Goal: Communication & Community: Participate in discussion

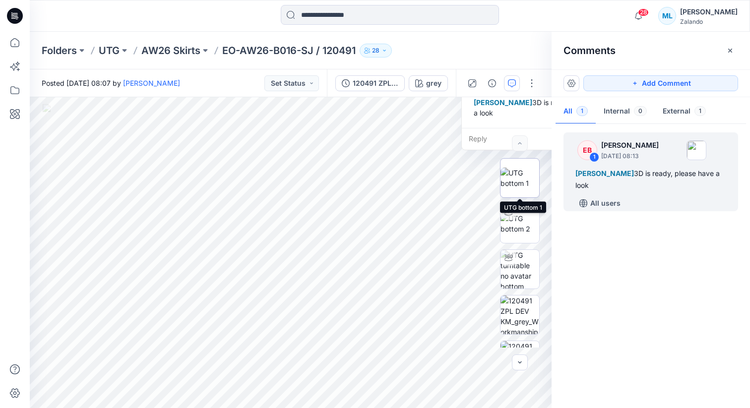
click at [527, 177] on img at bounding box center [519, 178] width 39 height 21
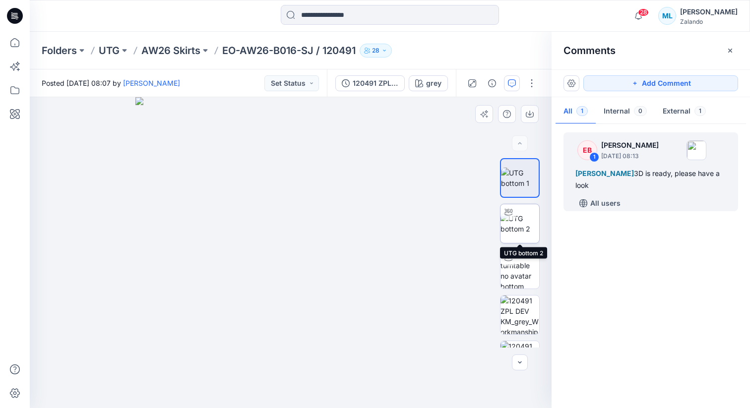
click at [529, 234] on img at bounding box center [519, 223] width 39 height 21
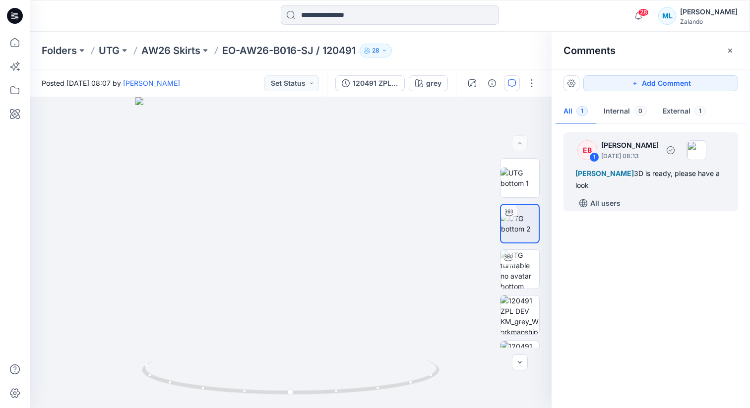
click at [651, 186] on div "Madlen Lecoutré 3D is ready, please have a look" at bounding box center [650, 180] width 151 height 24
click at [609, 187] on div "[PERSON_NAME] 3D is ready, please have a look" at bounding box center [650, 180] width 151 height 24
click at [643, 176] on div "[PERSON_NAME] 3D is ready, please have a look" at bounding box center [650, 180] width 151 height 24
click at [655, 172] on div "[PERSON_NAME] 3D is ready, please have a look" at bounding box center [650, 180] width 151 height 24
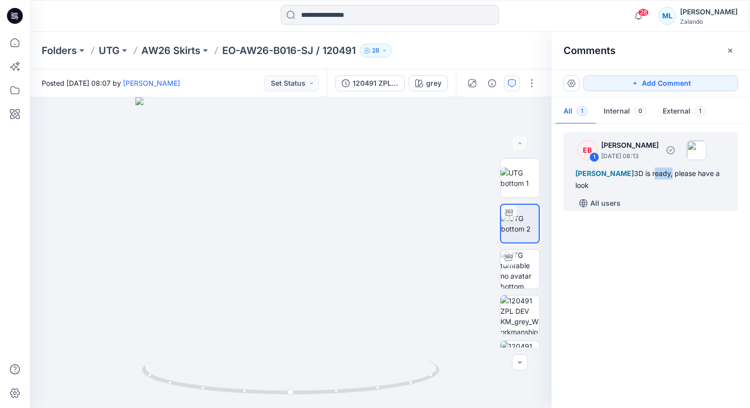
click at [651, 173] on div "[PERSON_NAME] 3D is ready, please have a look" at bounding box center [650, 180] width 151 height 24
click at [625, 180] on div "[PERSON_NAME] 3D is ready, please have a look" at bounding box center [650, 180] width 151 height 24
click at [597, 208] on p "All users" at bounding box center [605, 203] width 30 height 12
click at [635, 180] on div "[PERSON_NAME] 3D is ready, please have a look" at bounding box center [650, 180] width 151 height 24
click at [655, 172] on div "[PERSON_NAME] 3D is ready, please have a look" at bounding box center [650, 180] width 151 height 24
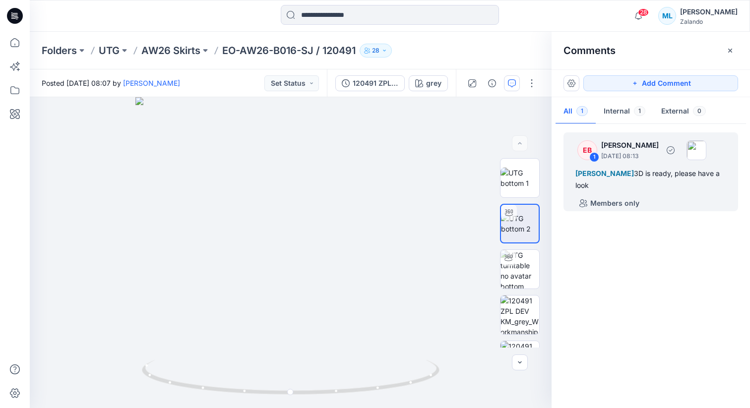
click at [593, 155] on div "1" at bounding box center [594, 157] width 10 height 10
click at [674, 151] on icon "button" at bounding box center [671, 150] width 8 height 8
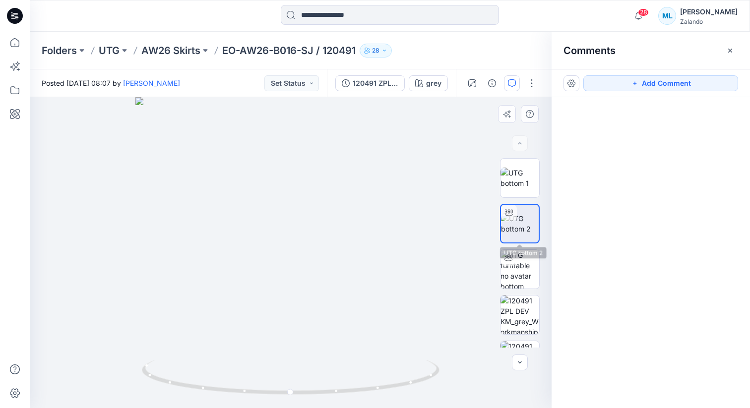
click at [525, 218] on img at bounding box center [520, 223] width 38 height 21
click at [313, 214] on div at bounding box center [291, 252] width 522 height 311
click at [514, 83] on icon "button" at bounding box center [512, 83] width 8 height 8
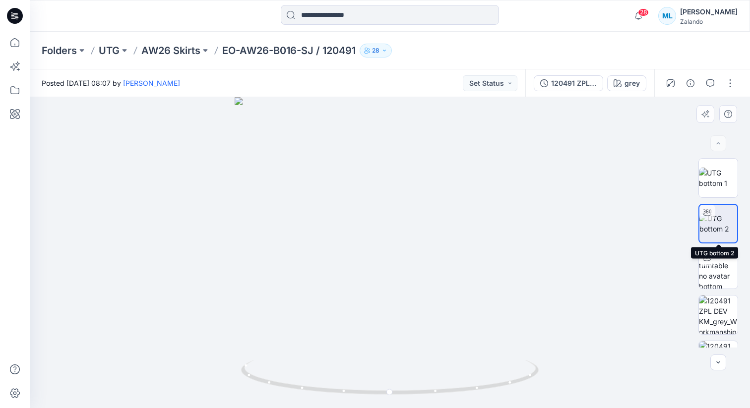
click at [727, 227] on img at bounding box center [718, 223] width 38 height 21
click at [708, 91] on div at bounding box center [700, 83] width 92 height 28
click at [711, 83] on icon "button" at bounding box center [710, 83] width 8 height 8
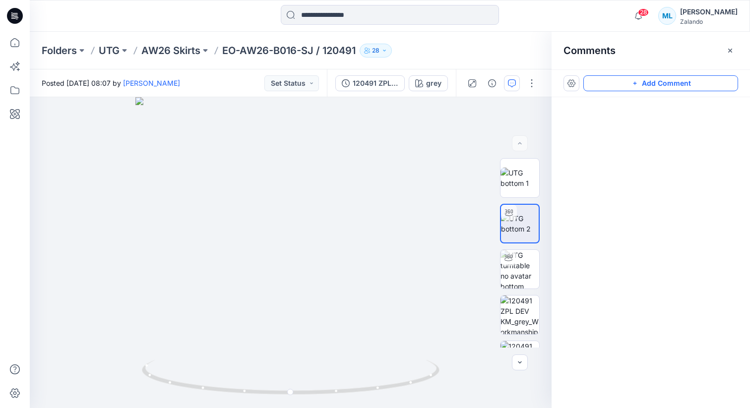
click at [644, 89] on button "Add Comment" at bounding box center [660, 83] width 155 height 16
click at [329, 190] on div "2" at bounding box center [291, 252] width 522 height 311
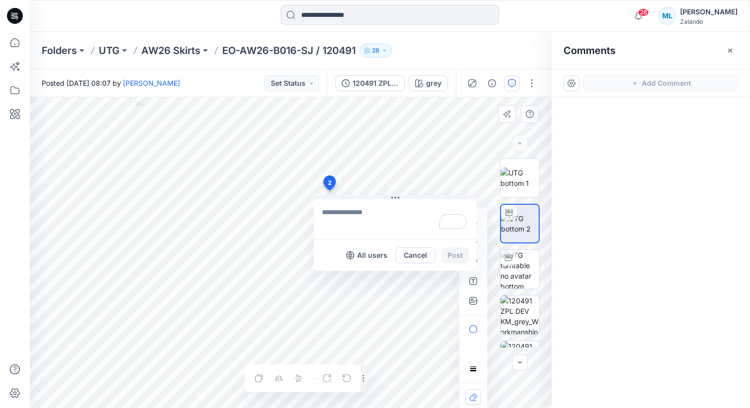
click at [352, 225] on textarea "To enrich screen reader interactions, please activate Accessibility in Grammarl…" at bounding box center [395, 219] width 163 height 40
click at [377, 285] on p "[PERSON_NAME]" at bounding box center [387, 285] width 74 height 12
paste textarea "**********"
type textarea "**********"
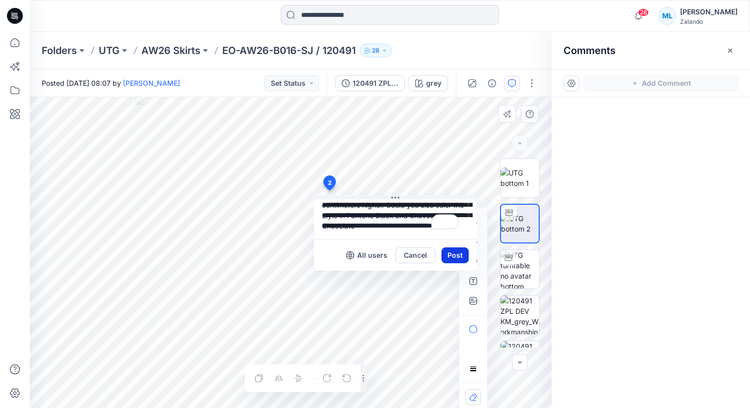
click at [457, 252] on button "Post" at bounding box center [454, 255] width 27 height 16
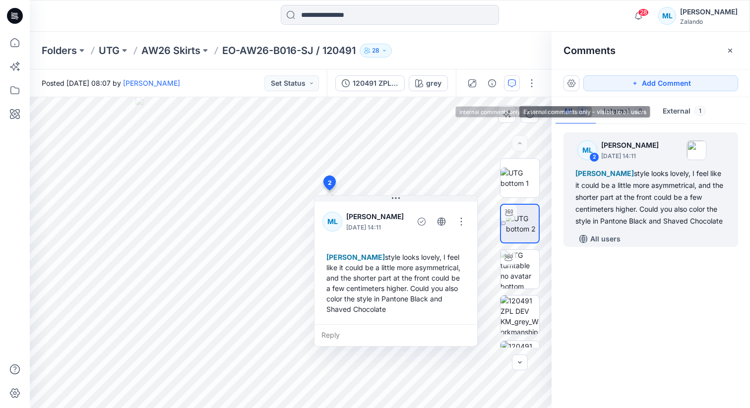
click at [671, 112] on button "External 1" at bounding box center [684, 111] width 59 height 25
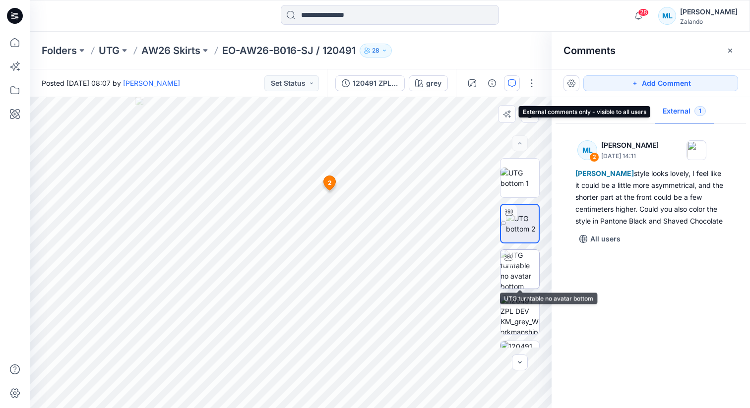
click at [524, 270] on img at bounding box center [519, 269] width 39 height 39
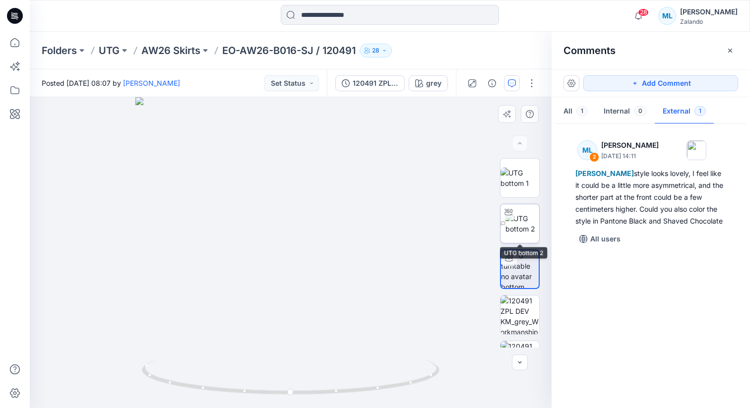
click at [524, 234] on img at bounding box center [522, 223] width 34 height 21
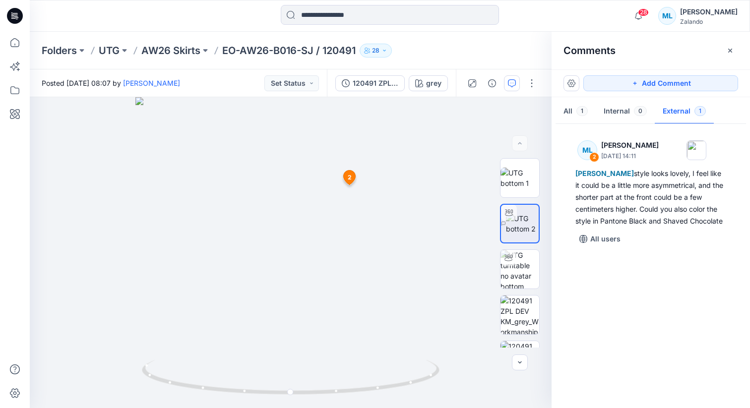
drag, startPoint x: 330, startPoint y: 181, endPoint x: 362, endPoint y: 160, distance: 38.7
click at [284, 201] on div at bounding box center [291, 252] width 522 height 311
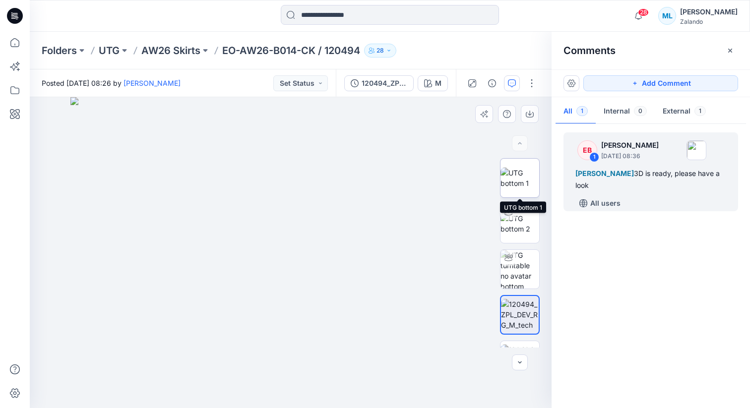
click at [534, 168] on img at bounding box center [519, 178] width 39 height 21
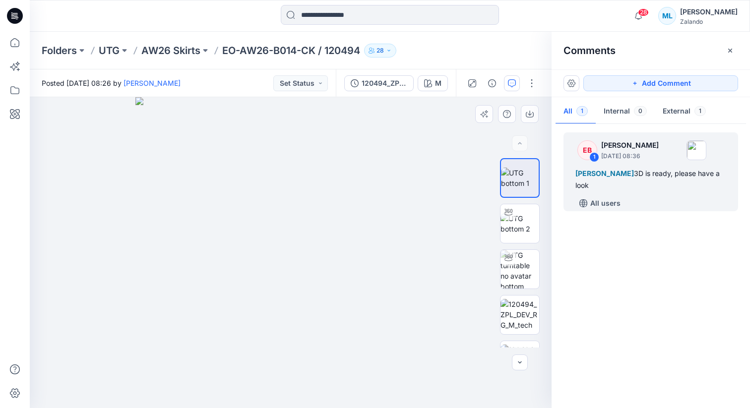
click at [317, 217] on img at bounding box center [290, 252] width 311 height 311
click at [524, 225] on img at bounding box center [519, 223] width 39 height 21
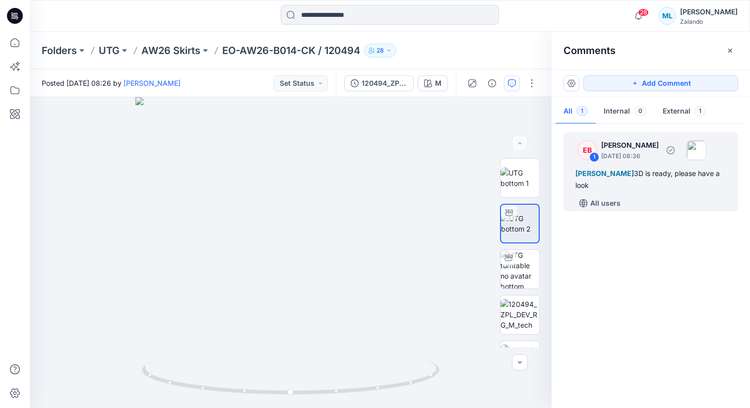
click at [612, 180] on div "Madlen Lecoutré 3D is ready, please have a look" at bounding box center [650, 180] width 151 height 24
click at [649, 174] on div "Madlen Lecoutré 3D is ready, please have a look" at bounding box center [650, 180] width 151 height 24
click at [674, 172] on div "Madlen Lecoutré 3D is ready, please have a look" at bounding box center [650, 180] width 151 height 24
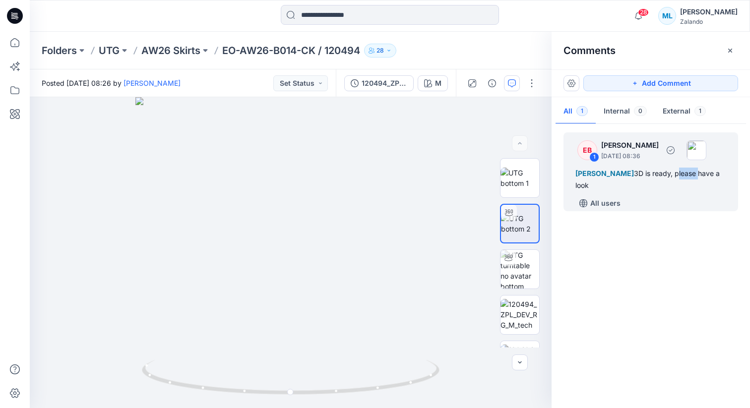
click at [674, 172] on div "Madlen Lecoutré 3D is ready, please have a look" at bounding box center [650, 180] width 151 height 24
click at [585, 148] on div "EB" at bounding box center [587, 150] width 20 height 20
click at [593, 159] on div "1" at bounding box center [594, 157] width 10 height 10
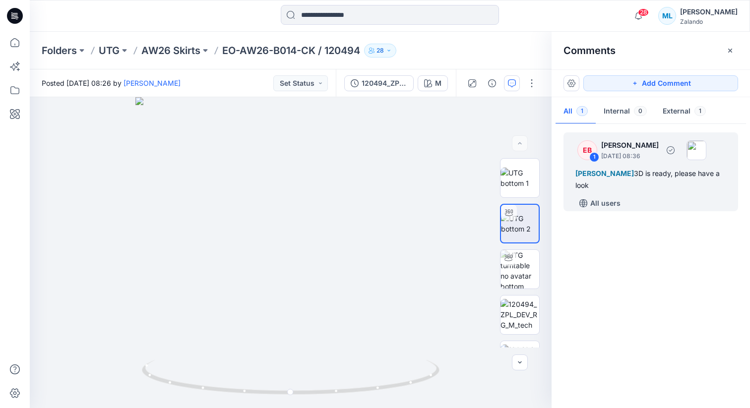
click at [593, 159] on div "1" at bounding box center [594, 157] width 10 height 10
click at [627, 198] on div "All users" at bounding box center [656, 203] width 163 height 16
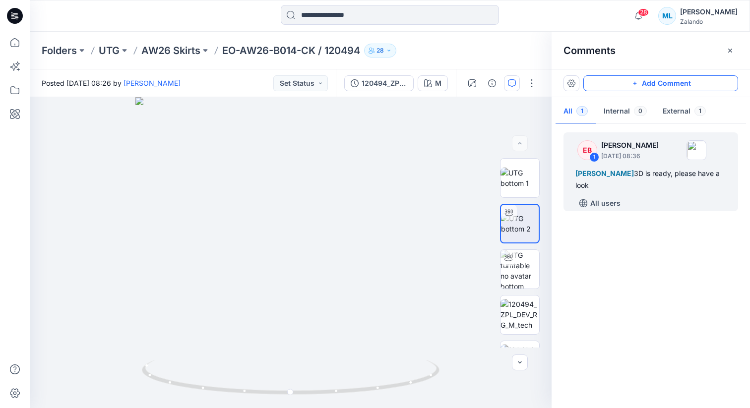
click at [625, 83] on button "Add Comment" at bounding box center [660, 83] width 155 height 16
click at [618, 82] on button "Click on the style to leave a comment" at bounding box center [660, 83] width 155 height 16
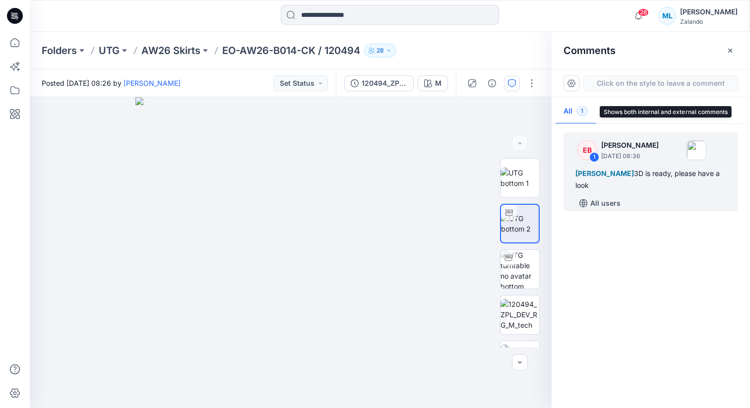
click at [583, 113] on span "1" at bounding box center [581, 111] width 11 height 10
click at [730, 50] on icon "button" at bounding box center [729, 50] width 3 height 3
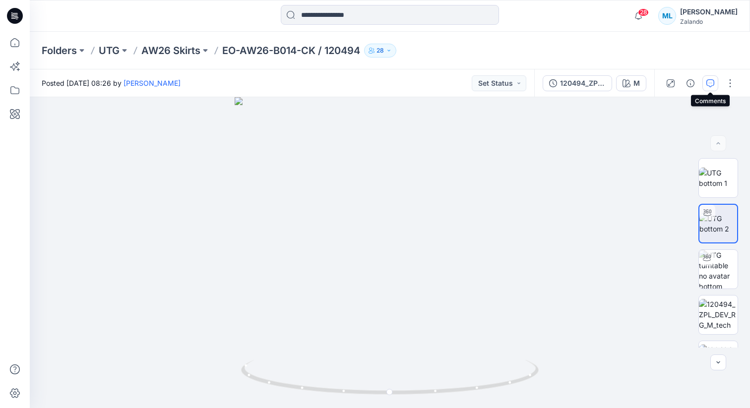
click at [710, 85] on icon "button" at bounding box center [710, 83] width 8 height 8
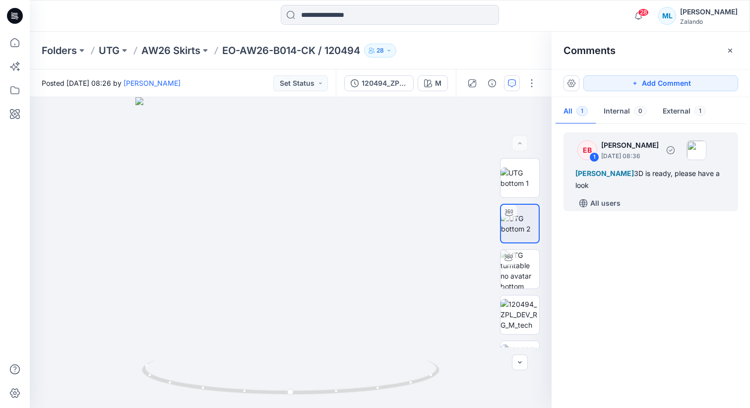
click at [644, 182] on div "Madlen Lecoutré 3D is ready, please have a look" at bounding box center [650, 180] width 151 height 24
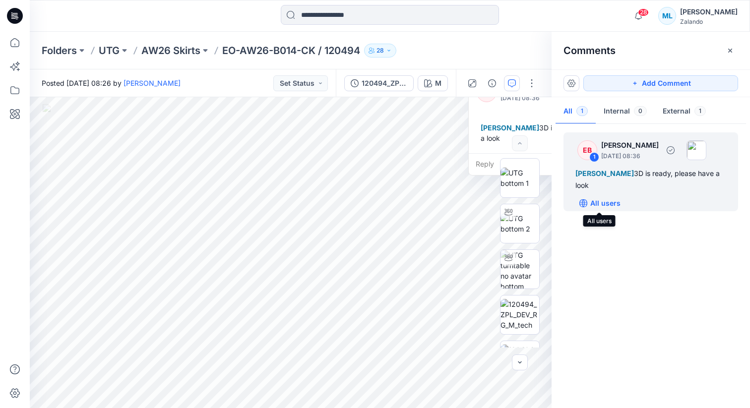
click at [612, 204] on p "All users" at bounding box center [605, 203] width 30 height 12
click at [612, 204] on p "Members only" at bounding box center [614, 203] width 49 height 12
click at [619, 183] on div "Madlen Lecoutré 3D is ready, please have a look" at bounding box center [650, 180] width 151 height 24
click at [499, 133] on div "Madlen Lecoutré 3D is ready, please have a look" at bounding box center [550, 133] width 147 height 29
click at [488, 167] on div "Reply" at bounding box center [550, 164] width 163 height 22
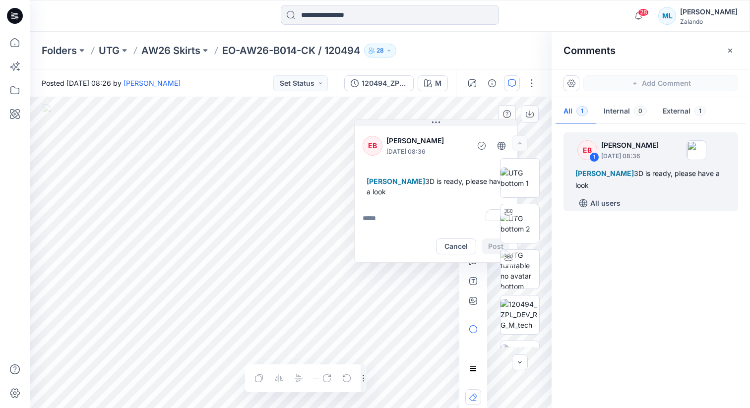
drag, startPoint x: 499, startPoint y: 115, endPoint x: 385, endPoint y: 168, distance: 126.0
click at [385, 168] on div "EB Emma Bertelsen October 10, 2025 08:36 Madlen Lecoutré 3D is ready, please ha…" at bounding box center [436, 165] width 163 height 83
click at [377, 220] on textarea "To enrich screen reader interactions, please activate Accessibility in Grammarl…" at bounding box center [436, 219] width 163 height 24
click at [408, 280] on p "[PERSON_NAME]" at bounding box center [427, 277] width 74 height 12
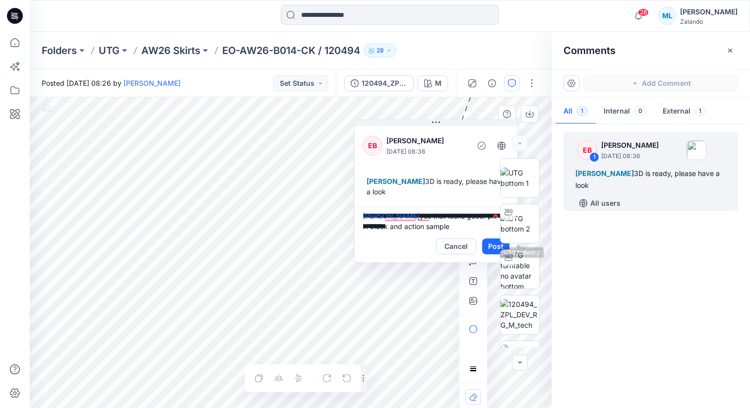
type textarea "**********"
click at [491, 242] on div at bounding box center [519, 252] width 63 height 189
click at [487, 245] on button "Post" at bounding box center [495, 247] width 27 height 16
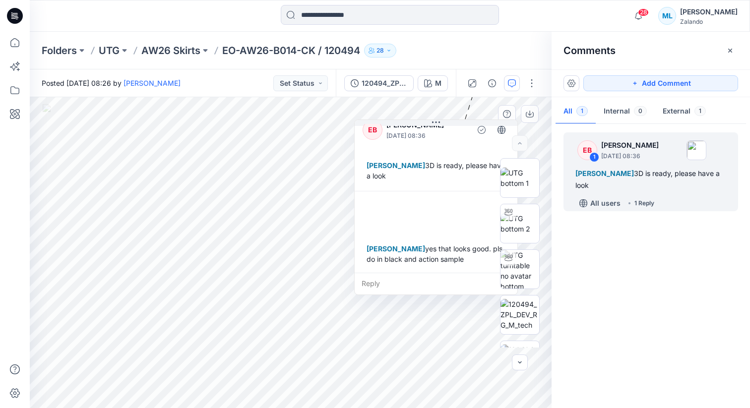
scroll to position [17, 0]
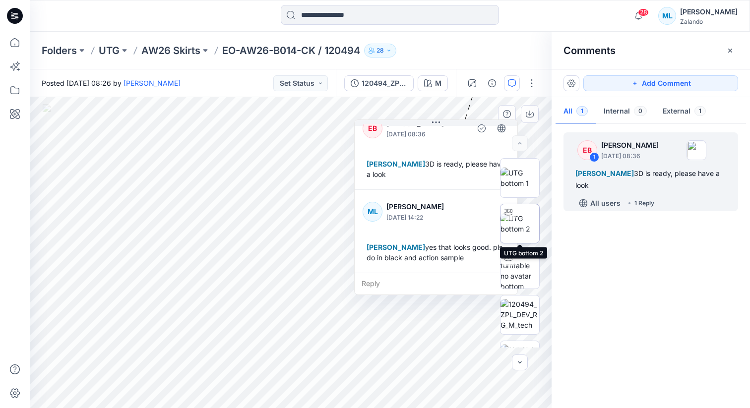
click at [521, 219] on img at bounding box center [519, 223] width 39 height 21
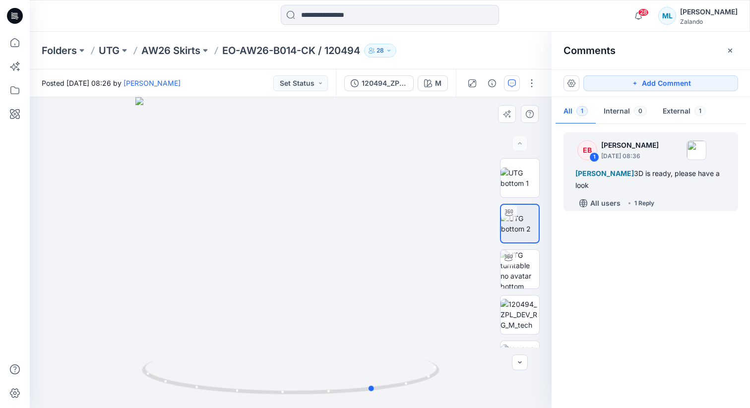
drag, startPoint x: 318, startPoint y: 215, endPoint x: 429, endPoint y: 223, distance: 111.8
click at [429, 223] on div at bounding box center [291, 252] width 522 height 311
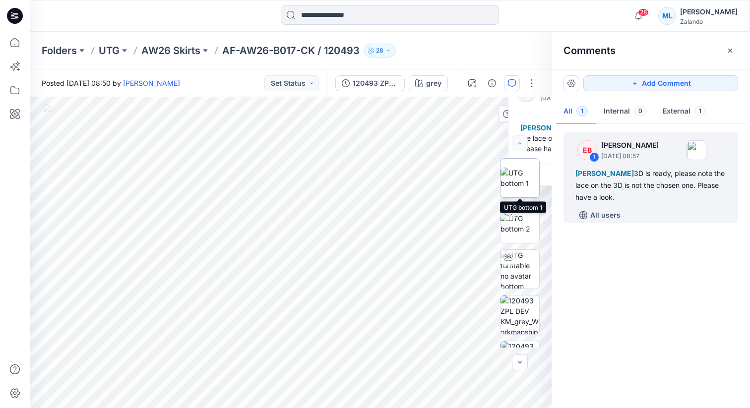
click at [518, 175] on img at bounding box center [519, 178] width 39 height 21
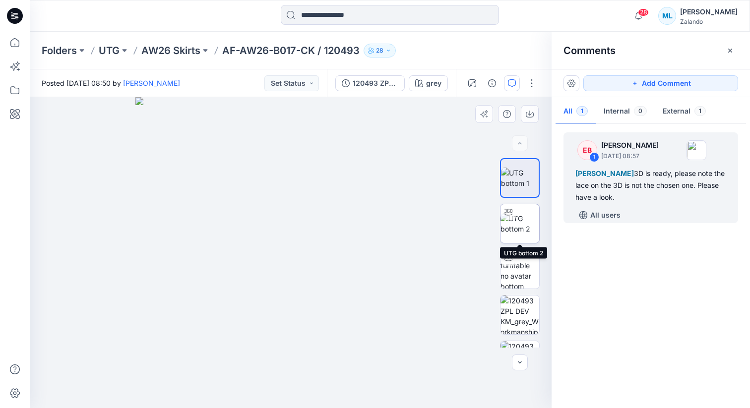
click at [521, 219] on img at bounding box center [519, 223] width 39 height 21
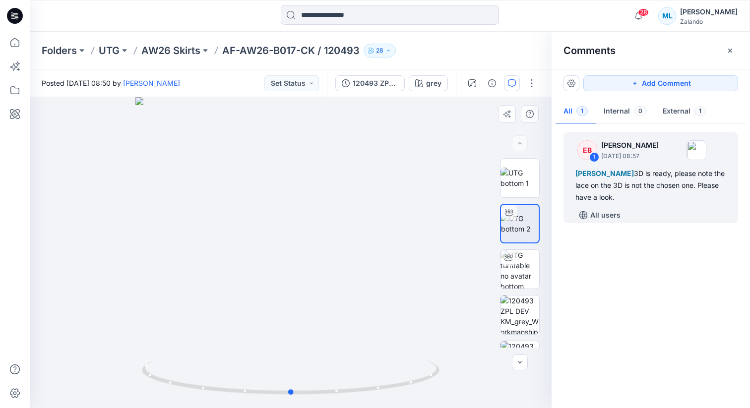
drag, startPoint x: 332, startPoint y: 206, endPoint x: 337, endPoint y: 238, distance: 32.7
click at [337, 238] on div at bounding box center [291, 252] width 522 height 311
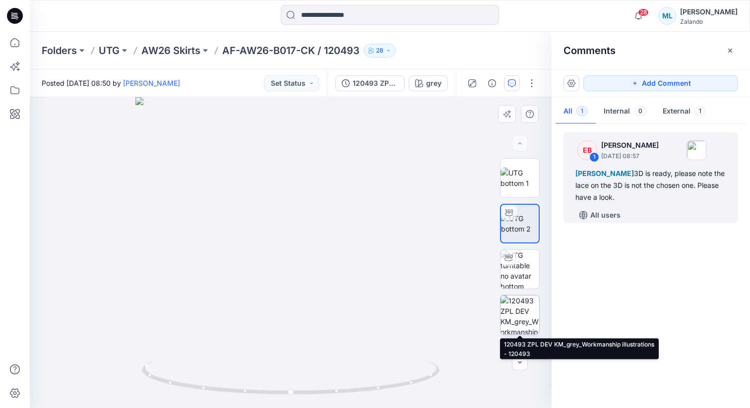
click at [522, 311] on img at bounding box center [519, 315] width 39 height 39
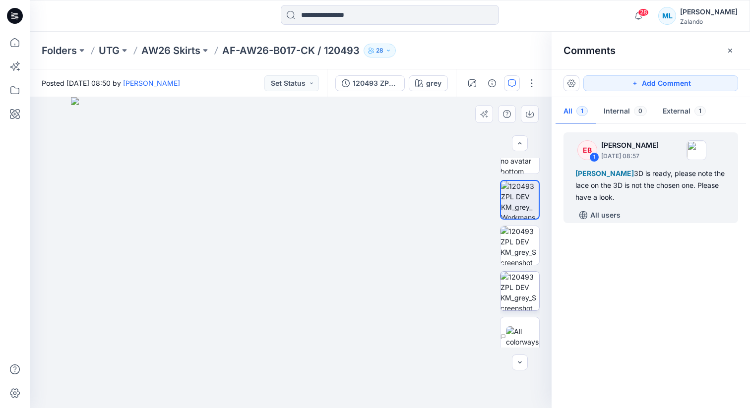
scroll to position [120, 0]
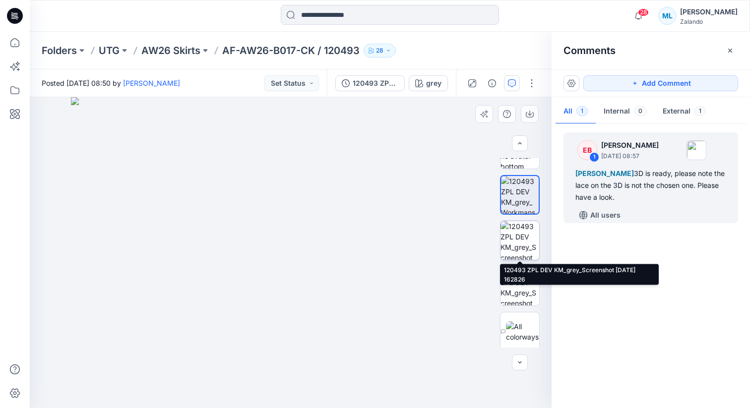
click at [526, 244] on img at bounding box center [519, 240] width 39 height 39
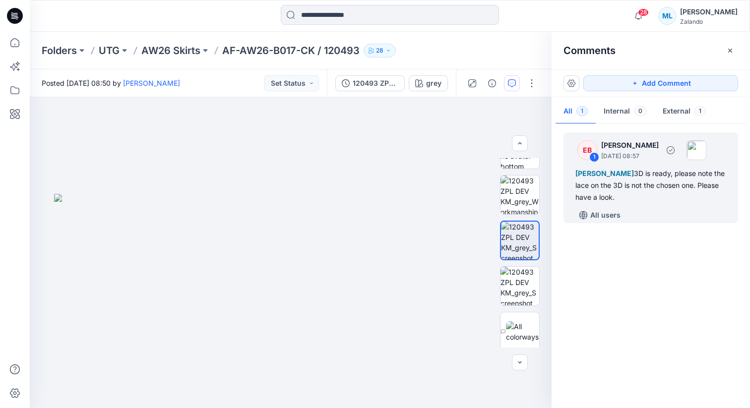
click at [608, 200] on div "Madlen Lecoutré 3D is ready, please note the lace on the 3D is not the chosen o…" at bounding box center [650, 186] width 151 height 36
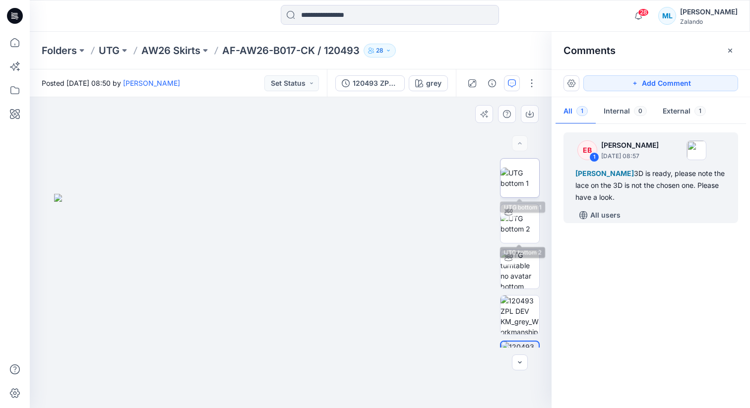
click at [514, 175] on img at bounding box center [519, 178] width 39 height 21
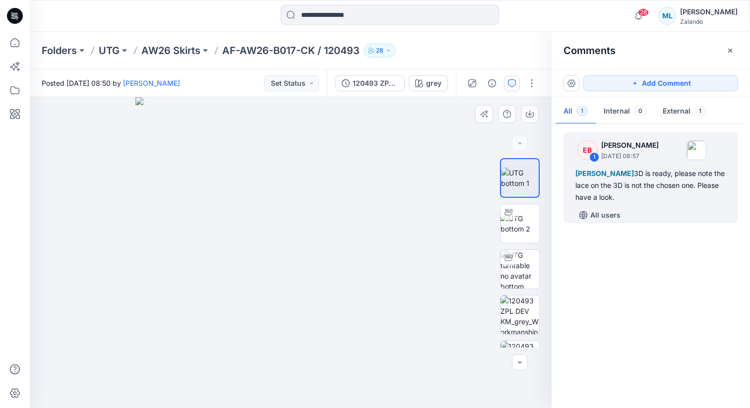
click at [307, 207] on img at bounding box center [290, 252] width 311 height 311
click at [596, 157] on div "1" at bounding box center [594, 157] width 10 height 10
click at [593, 157] on div "1" at bounding box center [594, 157] width 10 height 10
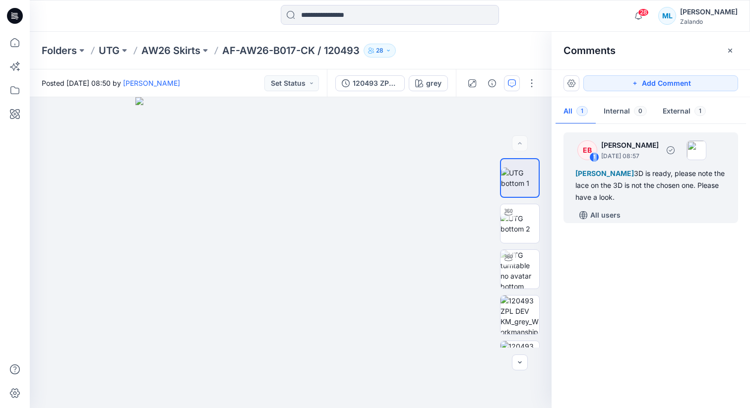
click at [587, 142] on div "EB" at bounding box center [587, 150] width 20 height 20
click at [581, 132] on div at bounding box center [581, 132] width 0 height 0
click at [587, 142] on div "EB" at bounding box center [587, 150] width 20 height 20
click at [581, 132] on div at bounding box center [581, 132] width 0 height 0
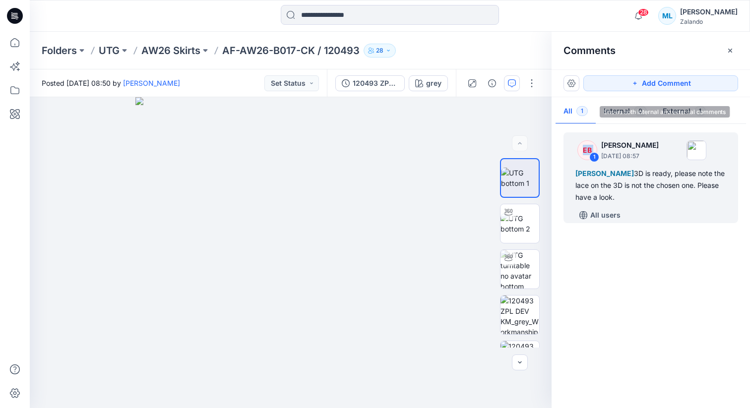
click at [576, 112] on span "1" at bounding box center [581, 111] width 11 height 10
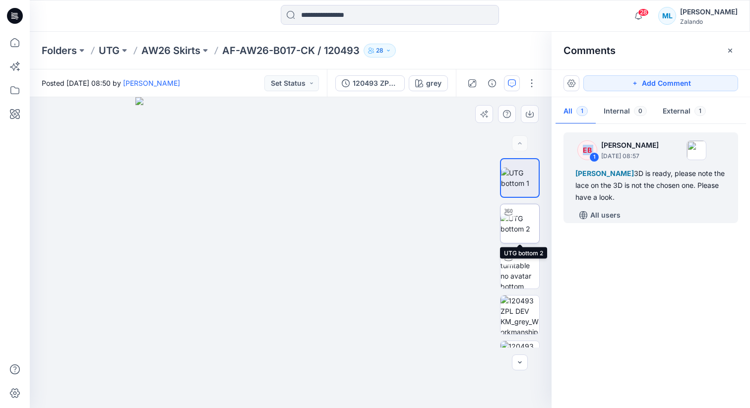
click at [528, 217] on img at bounding box center [519, 223] width 39 height 21
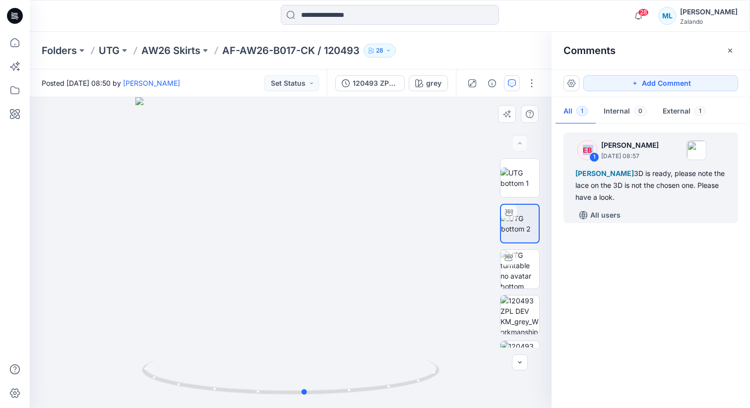
drag, startPoint x: 409, startPoint y: 190, endPoint x: 428, endPoint y: 187, distance: 19.2
click at [428, 187] on div at bounding box center [291, 252] width 522 height 311
click at [506, 82] on button "button" at bounding box center [512, 83] width 16 height 16
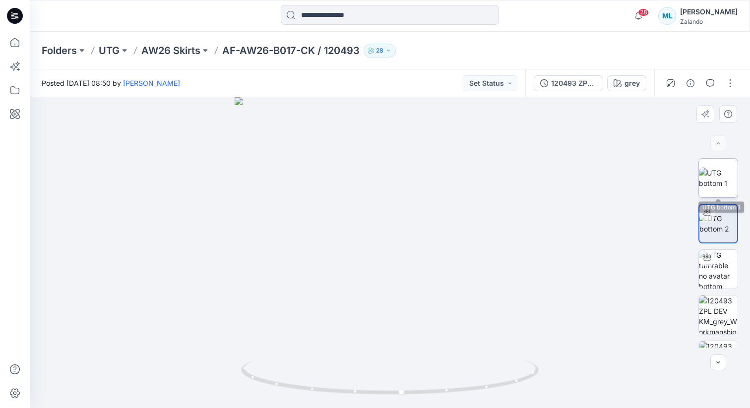
click at [735, 170] on img at bounding box center [718, 178] width 39 height 21
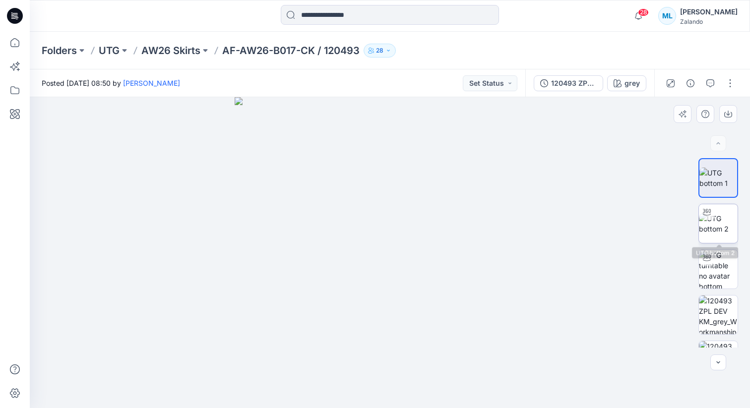
click at [729, 219] on img at bounding box center [718, 223] width 39 height 21
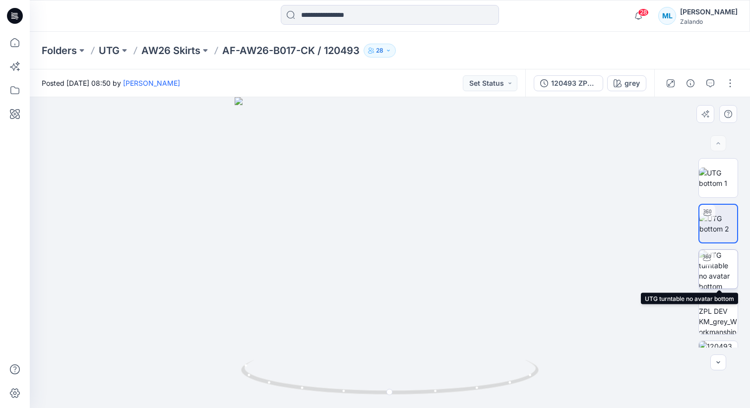
click at [716, 282] on img at bounding box center [718, 269] width 39 height 39
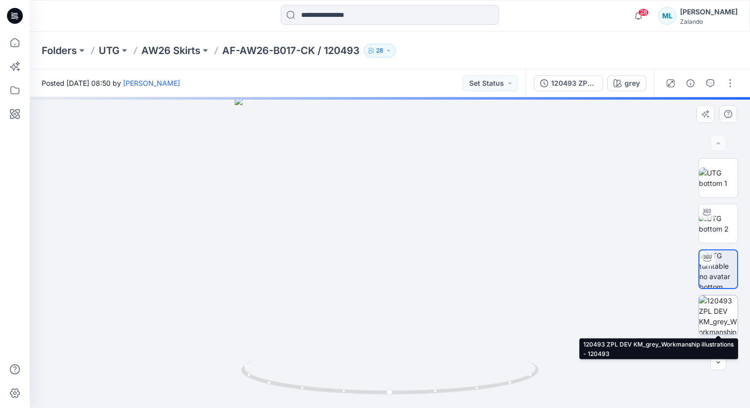
click at [719, 321] on img at bounding box center [718, 315] width 39 height 39
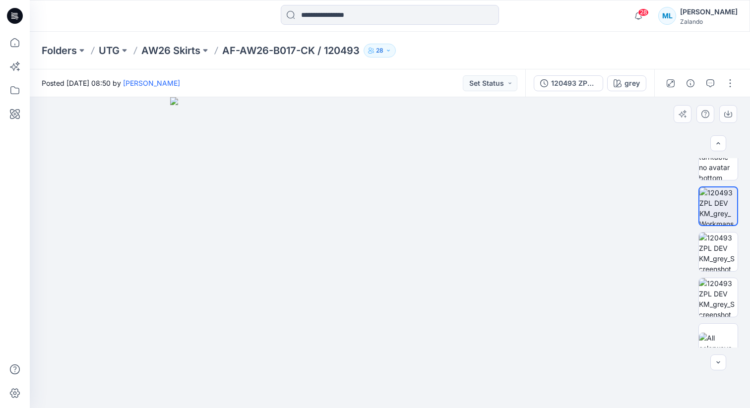
scroll to position [124, 0]
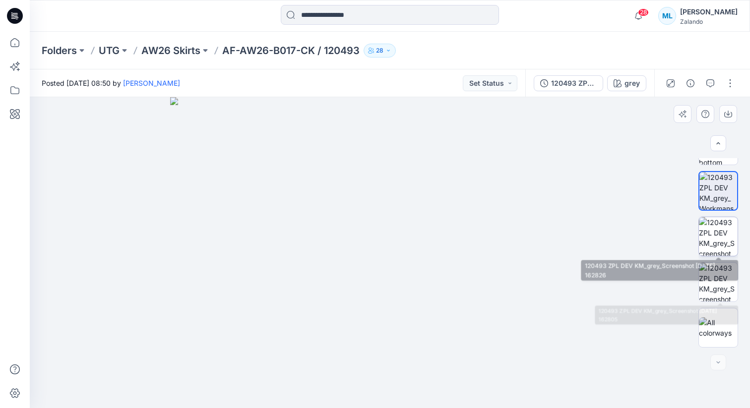
click at [719, 244] on img at bounding box center [718, 236] width 39 height 39
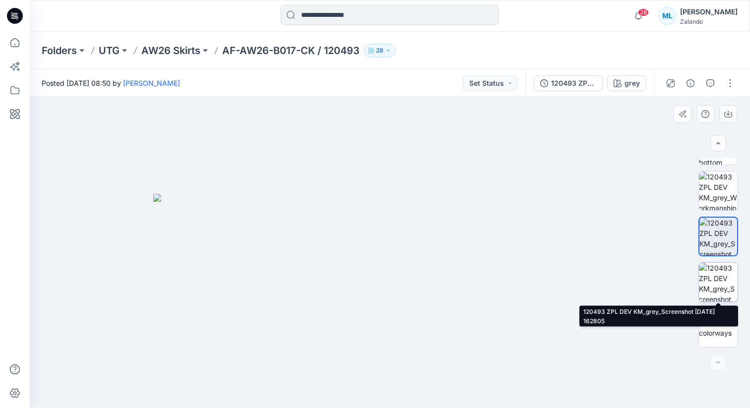
click at [719, 288] on img at bounding box center [718, 282] width 39 height 39
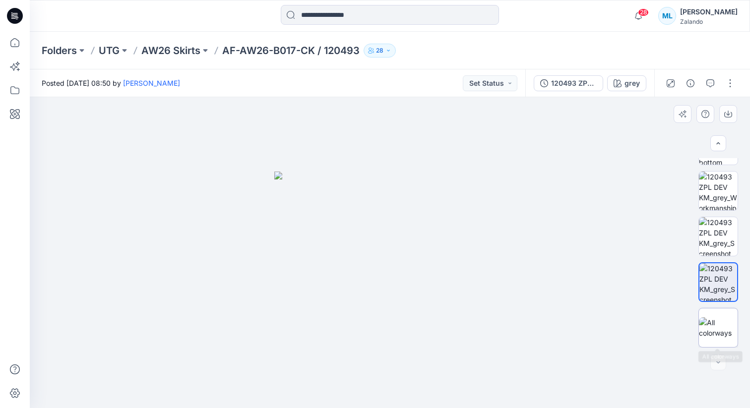
click at [719, 323] on img at bounding box center [718, 327] width 39 height 21
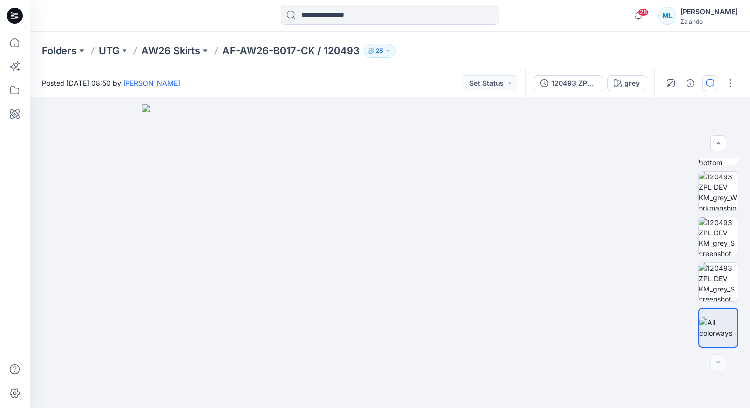
click at [709, 83] on icon "button" at bounding box center [710, 83] width 8 height 8
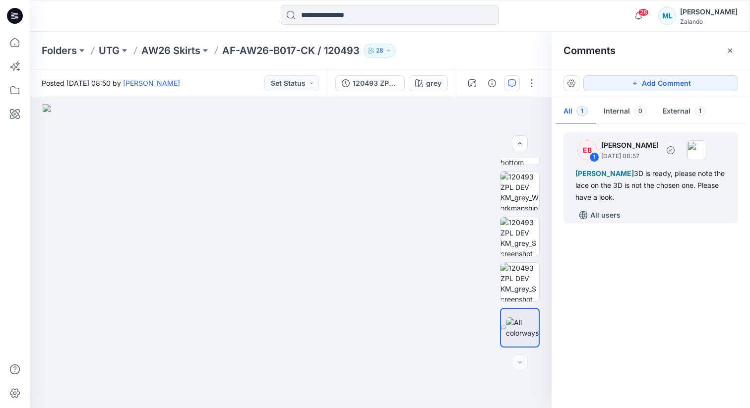
click at [614, 178] on div "Madlen Lecoutré 3D is ready, please note the lace on the 3D is not the chosen o…" at bounding box center [650, 186] width 151 height 36
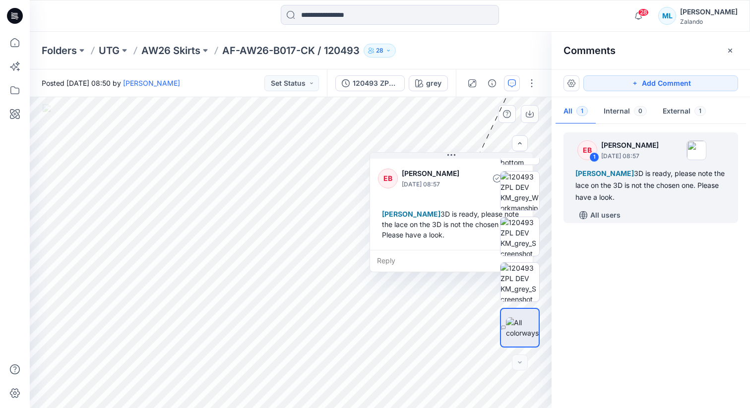
drag, startPoint x: 535, startPoint y: 110, endPoint x: 390, endPoint y: 199, distance: 170.8
click at [390, 199] on div "EB Emma Bertelsen October 10, 2025 08:57 Madlen Lecoutré 3D is ready, please no…" at bounding box center [451, 203] width 163 height 93
click at [382, 268] on div "Reply" at bounding box center [444, 264] width 163 height 22
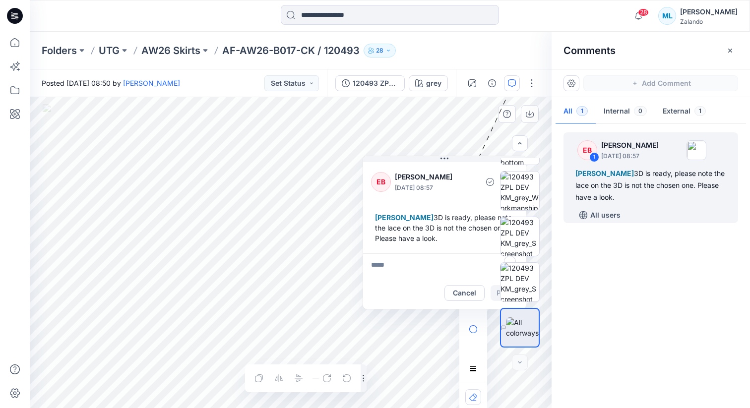
click at [392, 263] on textarea "To enrich screen reader interactions, please activate Accessibility in Grammarl…" at bounding box center [444, 265] width 163 height 24
click at [415, 323] on p "[PERSON_NAME]" at bounding box center [436, 323] width 74 height 12
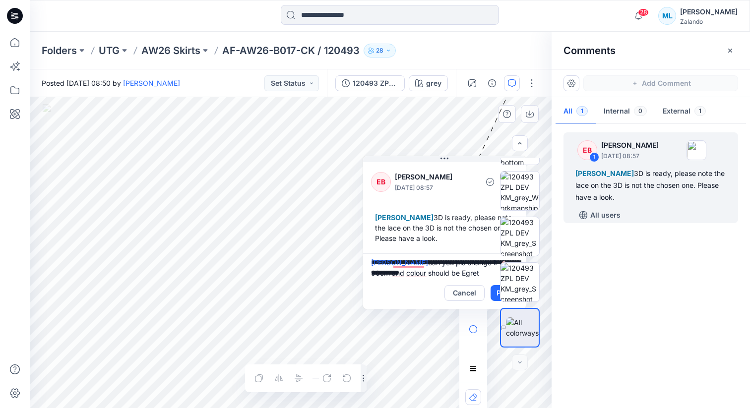
type textarea "**********"
click at [493, 295] on div at bounding box center [519, 252] width 63 height 189
click at [495, 292] on div at bounding box center [519, 252] width 63 height 189
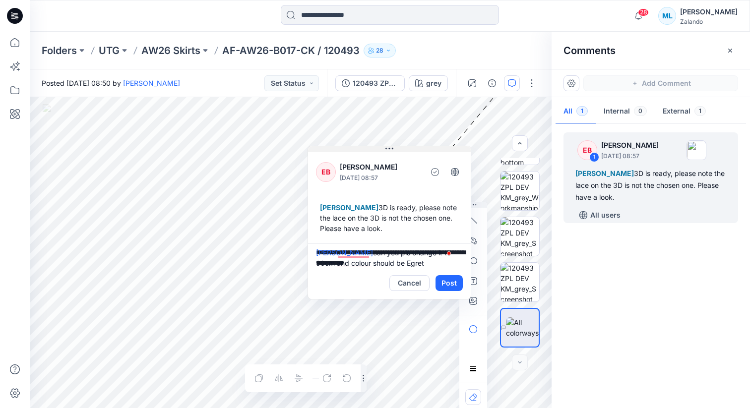
drag, startPoint x: 455, startPoint y: 159, endPoint x: 400, endPoint y: 149, distance: 55.9
click at [400, 149] on button at bounding box center [389, 149] width 163 height 6
click at [449, 284] on button "Post" at bounding box center [448, 283] width 27 height 16
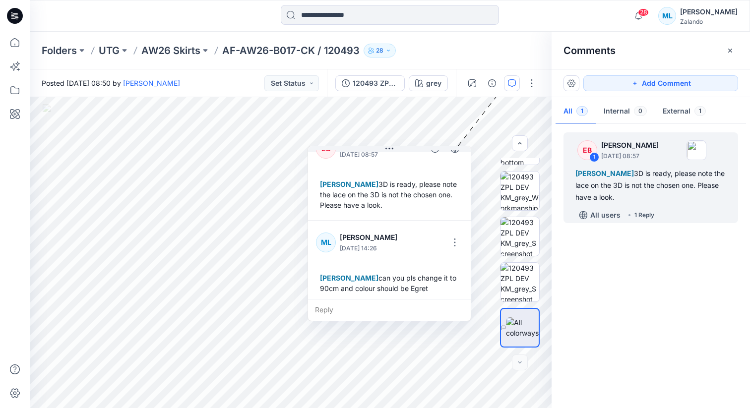
scroll to position [28, 0]
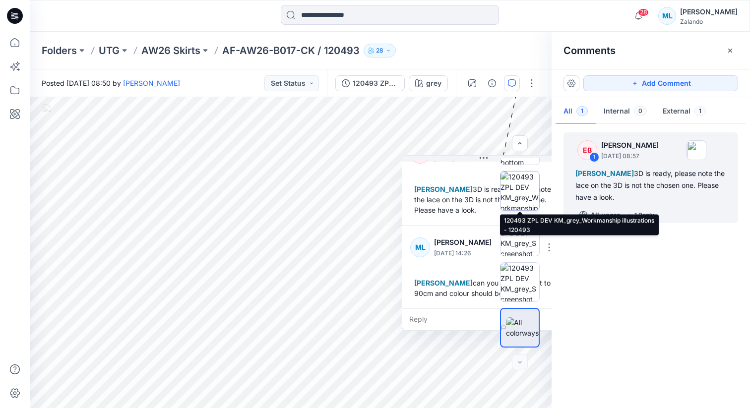
drag, startPoint x: 402, startPoint y: 148, endPoint x: 524, endPoint y: 187, distance: 128.3
click at [524, 187] on div "grey Loading... Material Properties Loading... 2 1 EB Emma Bertelsen October 10…" at bounding box center [291, 252] width 522 height 311
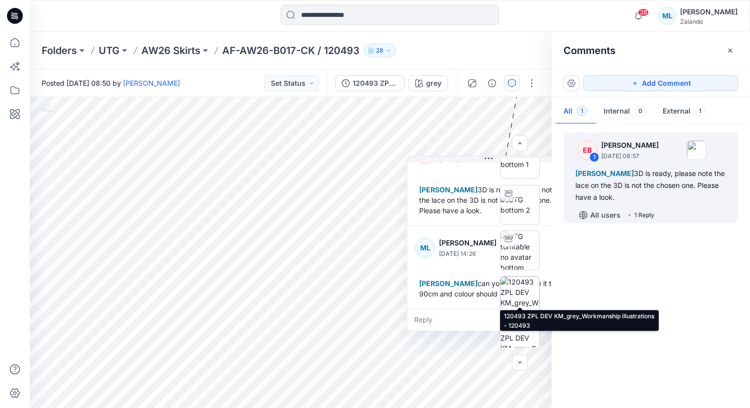
scroll to position [0, 0]
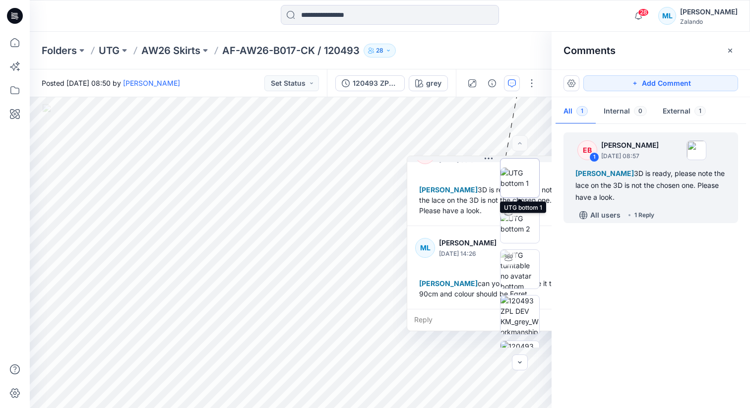
click at [520, 179] on img at bounding box center [519, 178] width 39 height 21
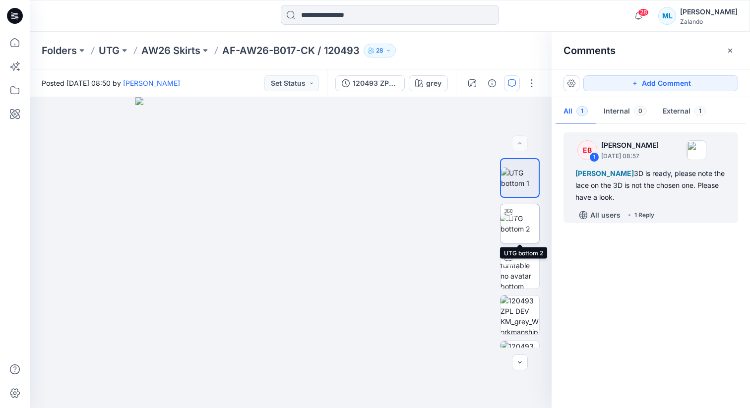
click at [521, 213] on img at bounding box center [519, 223] width 39 height 21
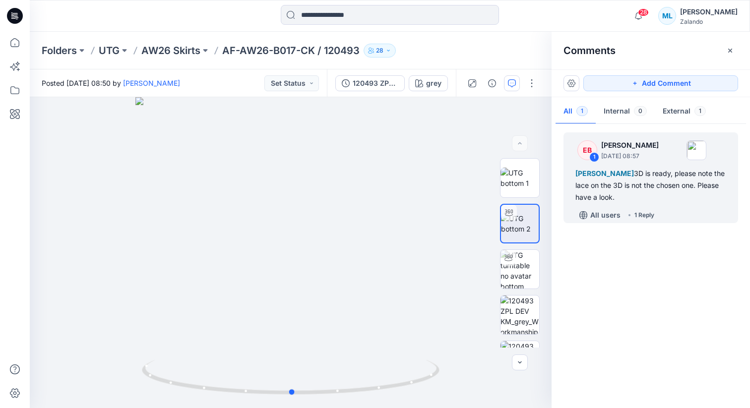
drag, startPoint x: 316, startPoint y: 232, endPoint x: 318, endPoint y: 250, distance: 18.4
click at [318, 250] on div at bounding box center [291, 252] width 522 height 311
click at [527, 168] on img at bounding box center [519, 178] width 39 height 21
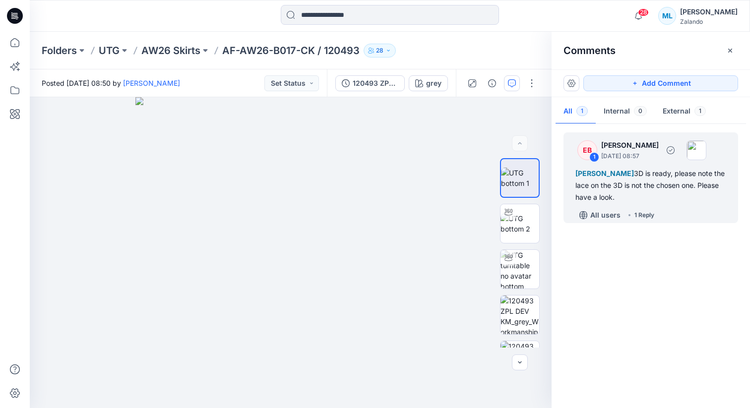
click at [673, 183] on div "Madlen Lecoutré 3D is ready, please note the lace on the 3D is not the chosen o…" at bounding box center [650, 186] width 151 height 36
click at [643, 187] on div "Madlen Lecoutré 3D is ready, please note the lace on the 3D is not the chosen o…" at bounding box center [650, 186] width 151 height 36
drag, startPoint x: 280, startPoint y: 232, endPoint x: 210, endPoint y: 236, distance: 69.5
click at [210, 236] on img at bounding box center [290, 252] width 311 height 311
click at [510, 81] on icon "button" at bounding box center [512, 83] width 8 height 8
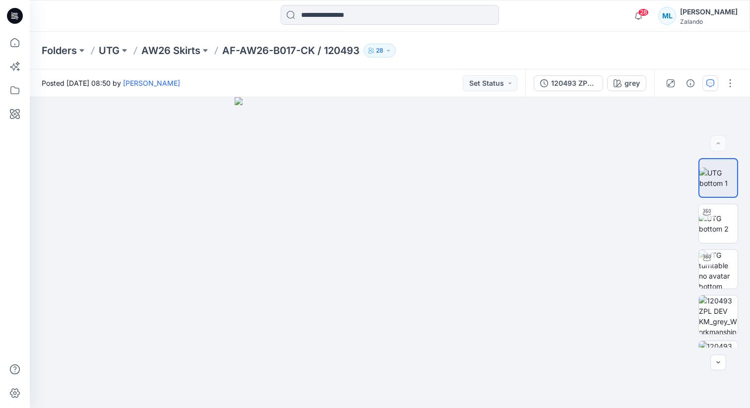
click at [510, 81] on button "Set Status" at bounding box center [490, 83] width 55 height 16
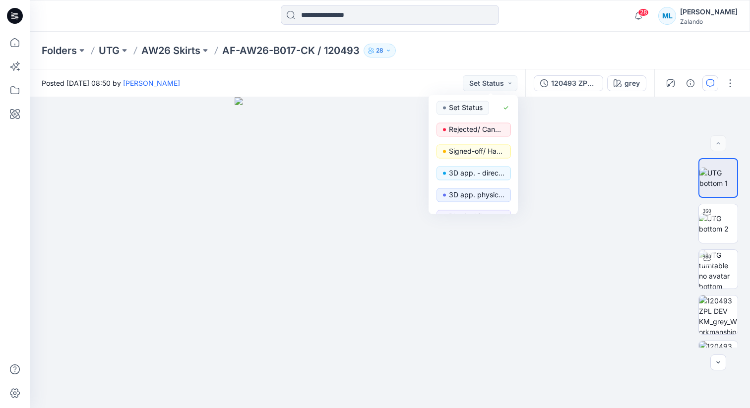
click at [510, 81] on button "Set Status" at bounding box center [490, 83] width 55 height 16
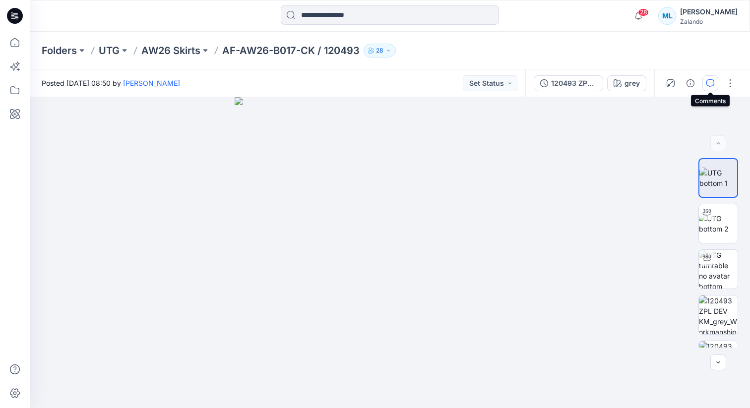
click at [707, 79] on icon "button" at bounding box center [710, 83] width 8 height 8
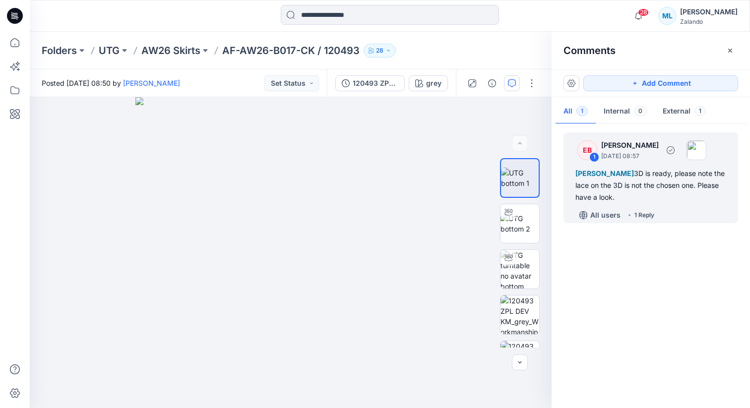
click at [628, 184] on div "Madlen Lecoutré 3D is ready, please note the lace on the 3D is not the chosen o…" at bounding box center [650, 186] width 151 height 36
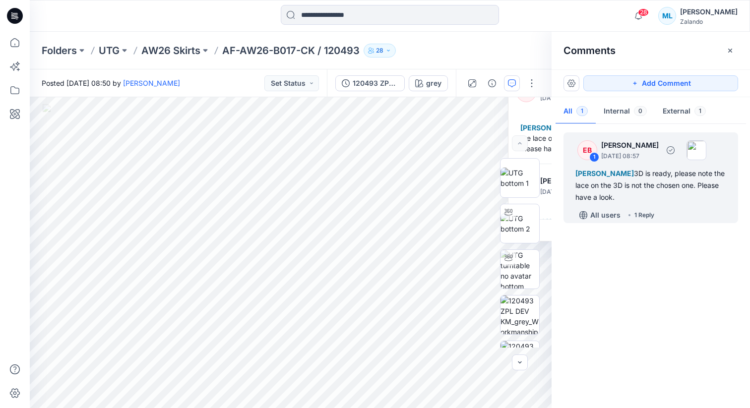
click at [624, 178] on div "Madlen Lecoutré 3D is ready, please note the lace on the 3D is not the chosen o…" at bounding box center [650, 186] width 151 height 36
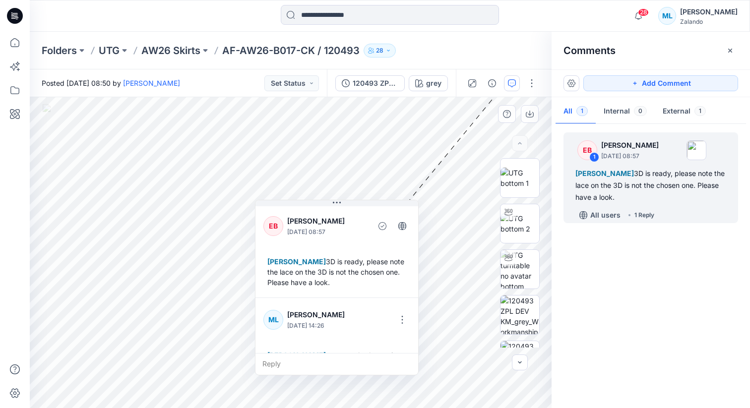
drag, startPoint x: 536, startPoint y: 109, endPoint x: 283, endPoint y: 243, distance: 285.8
click at [283, 243] on div "EB Emma Bertelsen October 10, 2025 08:57 Madlen Lecoutré 3D is ready, please no…" at bounding box center [336, 250] width 163 height 93
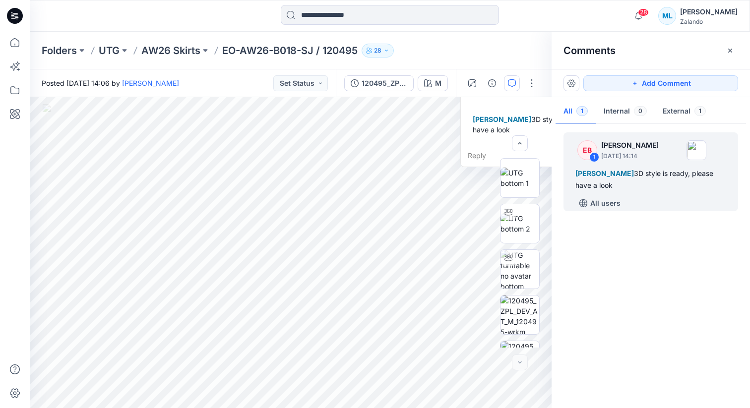
scroll to position [124, 0]
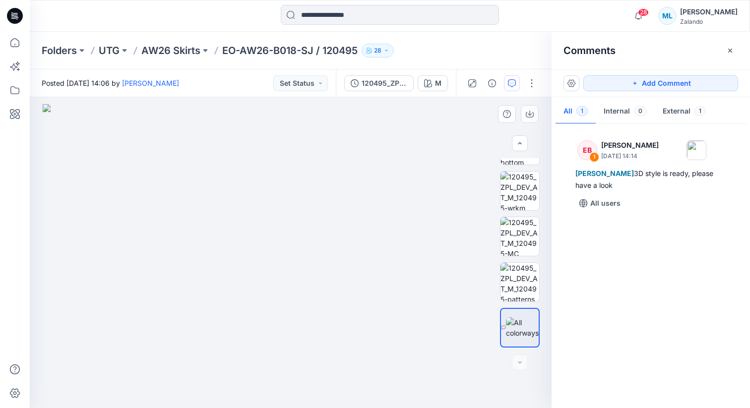
drag, startPoint x: 492, startPoint y: 205, endPoint x: 342, endPoint y: 213, distance: 150.5
click at [342, 213] on img at bounding box center [291, 256] width 496 height 305
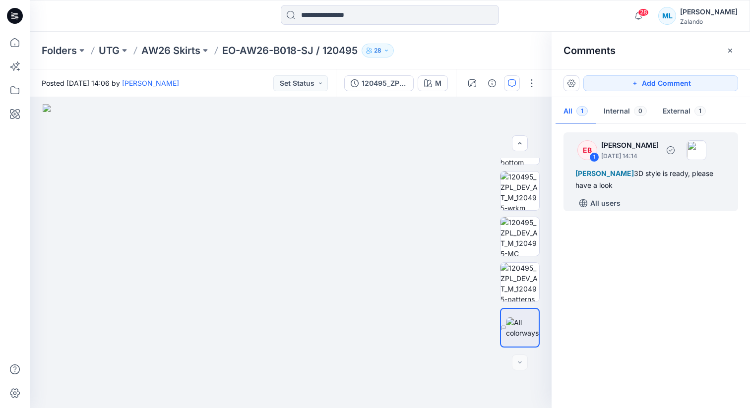
click at [594, 158] on div "1" at bounding box center [594, 157] width 10 height 10
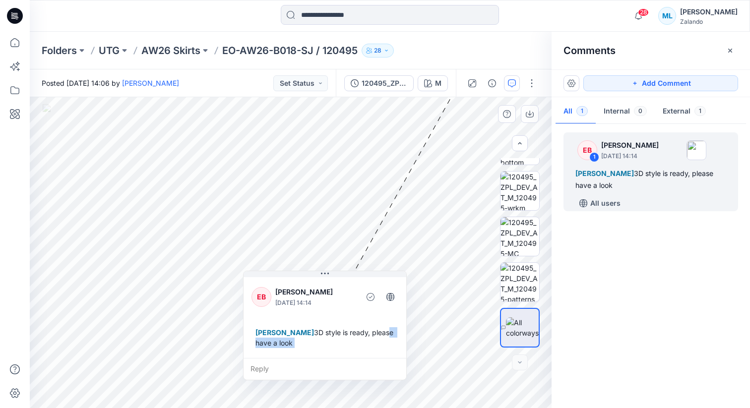
drag, startPoint x: 487, startPoint y: 129, endPoint x: 270, endPoint y: 342, distance: 304.4
click at [270, 342] on div "Madlen Lecoutré 3D style is ready, please have a look" at bounding box center [324, 337] width 147 height 29
click at [265, 372] on div "Reply" at bounding box center [325, 369] width 163 height 22
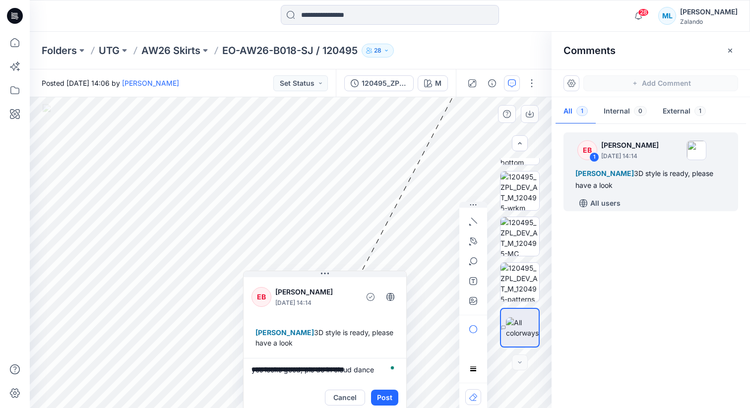
type textarea "**********"
click at [377, 395] on button "Post" at bounding box center [384, 398] width 27 height 16
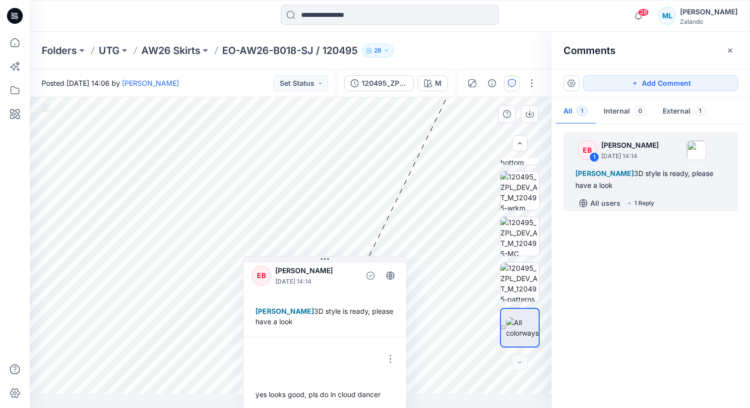
scroll to position [16, 0]
